Goal: Task Accomplishment & Management: Manage account settings

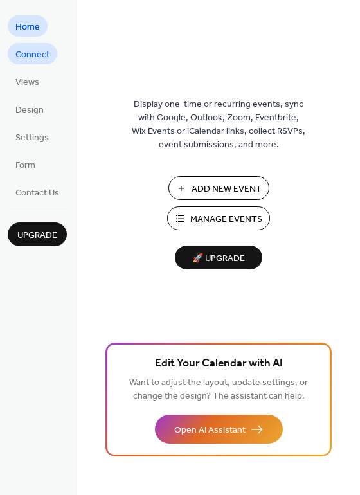
click at [42, 54] on span "Connect" at bounding box center [32, 54] width 34 height 13
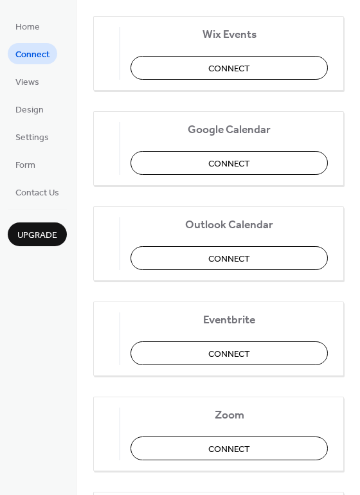
scroll to position [107, 0]
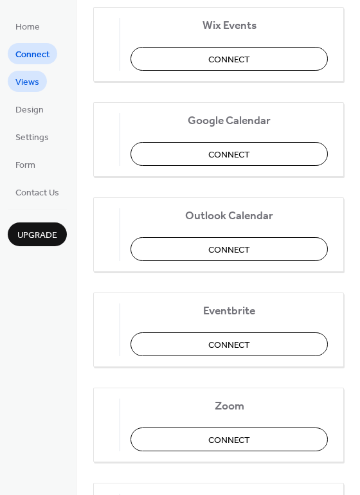
click at [30, 78] on span "Views" at bounding box center [27, 82] width 24 height 13
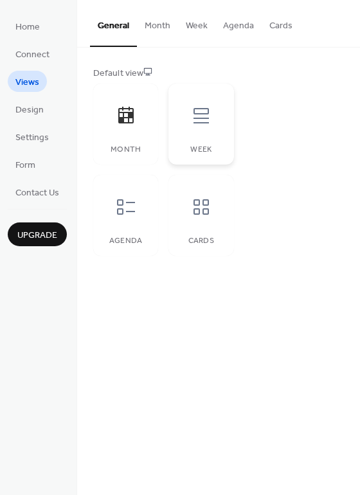
click at [200, 116] on icon at bounding box center [201, 115] width 21 height 21
click at [173, 215] on div "Cards" at bounding box center [200, 215] width 65 height 81
click at [129, 126] on div at bounding box center [126, 115] width 39 height 39
